Goal: Transaction & Acquisition: Purchase product/service

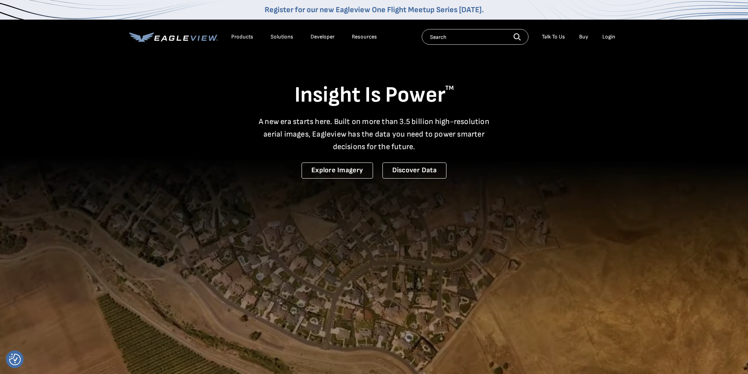
click at [611, 34] on div "Login" at bounding box center [609, 36] width 13 height 7
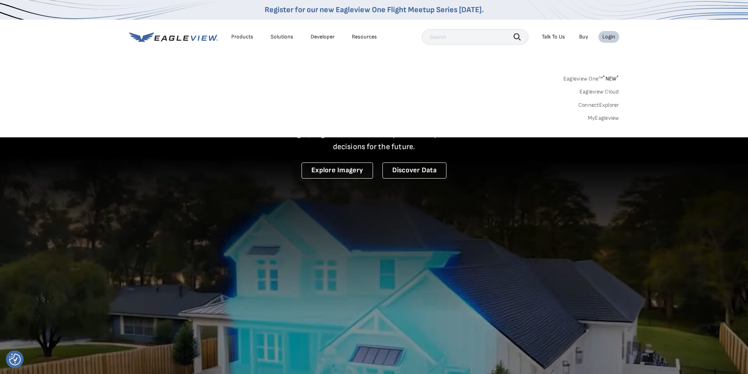
click at [604, 117] on link "MyEagleview" at bounding box center [603, 118] width 31 height 7
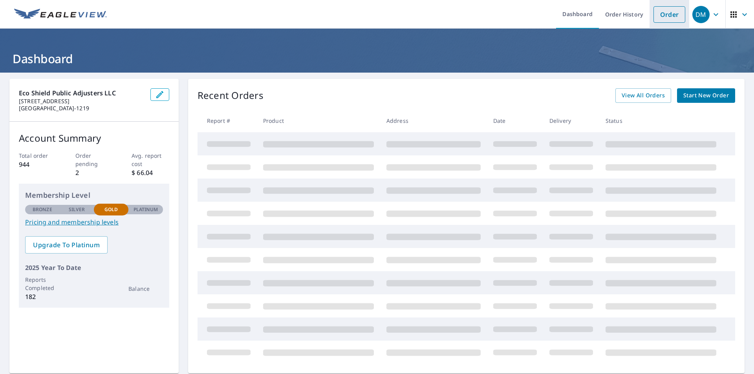
click at [663, 15] on link "Order" at bounding box center [670, 14] width 32 height 16
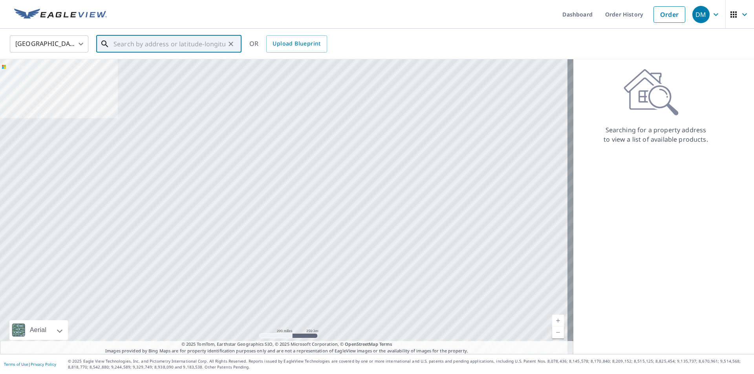
click at [154, 46] on input "text" at bounding box center [170, 44] width 112 height 22
paste input "[STREET_ADDRESS]"
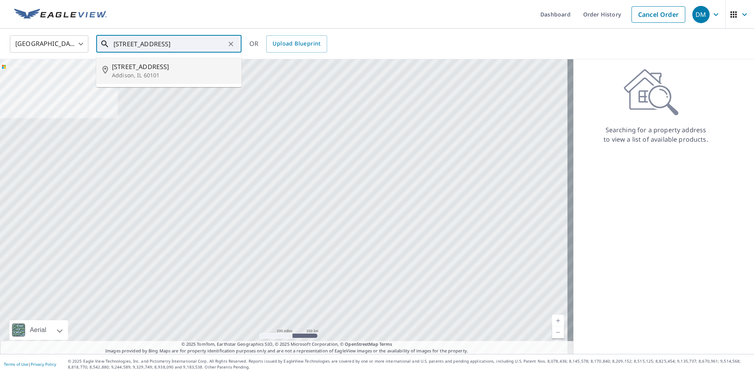
click at [147, 68] on span "[STREET_ADDRESS]" at bounding box center [173, 66] width 123 height 9
type input "[STREET_ADDRESS]"
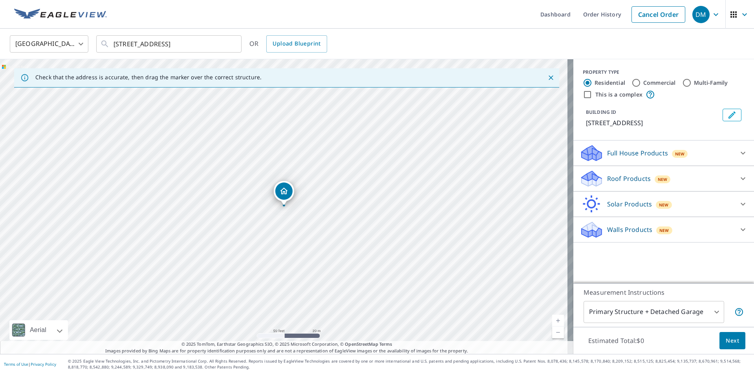
click at [738, 178] on icon at bounding box center [742, 178] width 9 height 9
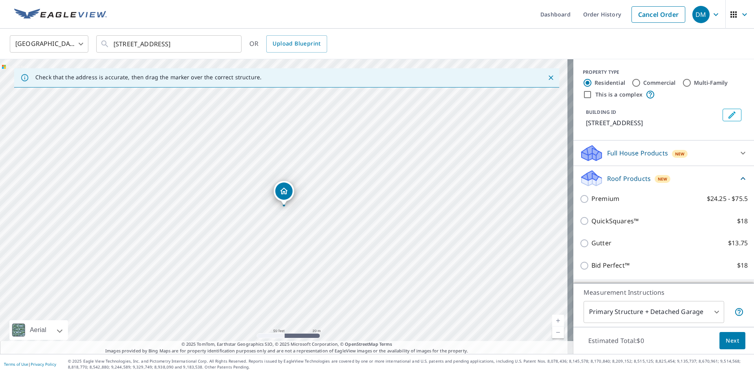
click at [598, 202] on p "Premium" at bounding box center [606, 199] width 28 height 10
click at [592, 202] on input "Premium $24.25 - $75.5" at bounding box center [586, 198] width 12 height 9
checkbox input "true"
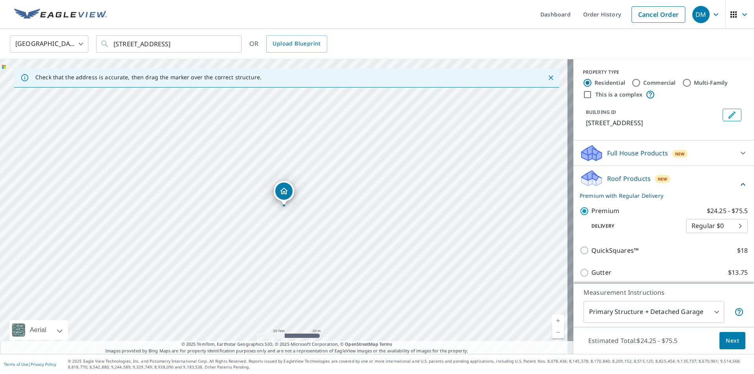
click at [726, 339] on span "Next" at bounding box center [732, 341] width 13 height 10
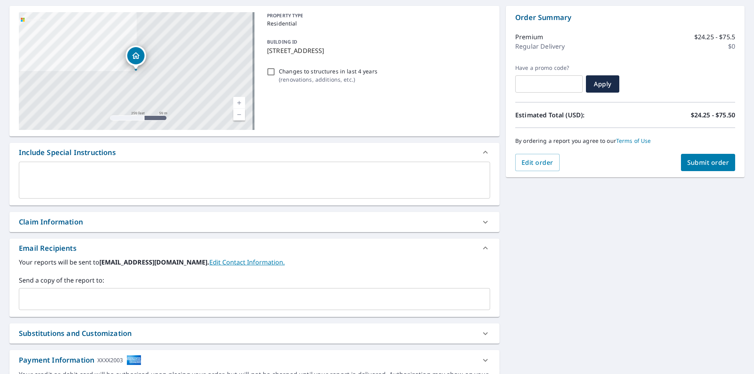
scroll to position [79, 0]
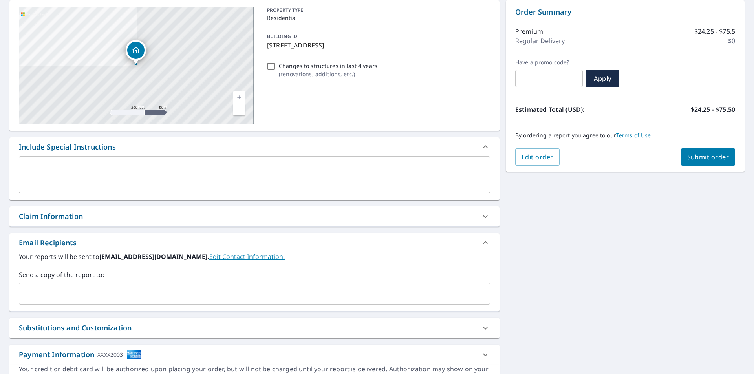
click at [65, 285] on div "​" at bounding box center [254, 294] width 471 height 22
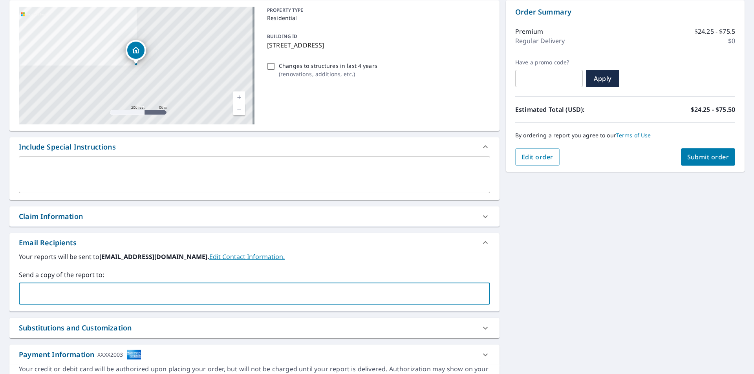
click at [43, 294] on input "text" at bounding box center [248, 293] width 452 height 15
type input "[PERSON_NAME][EMAIL_ADDRESS][DOMAIN_NAME]"
click at [560, 264] on div "[STREET_ADDRESS][GEOGRAPHIC_DATA] A standard road map Aerial A detailed look fr…" at bounding box center [377, 195] width 754 height 402
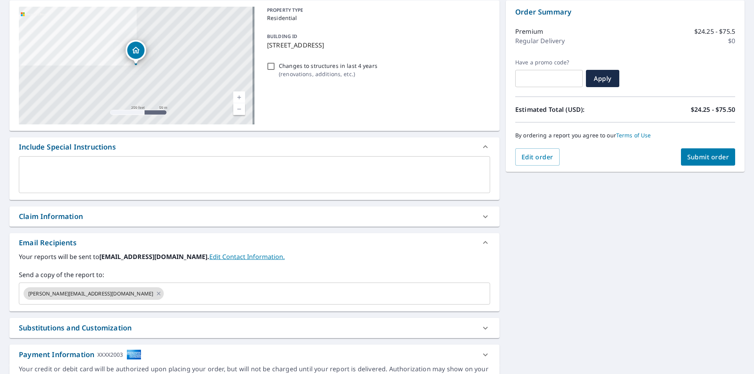
click at [703, 159] on span "Submit order" at bounding box center [708, 157] width 42 height 9
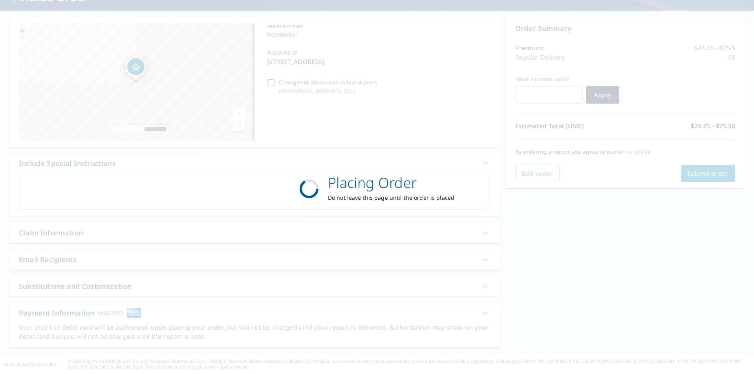
scroll to position [62, 0]
